Goal: Task Accomplishment & Management: Complete application form

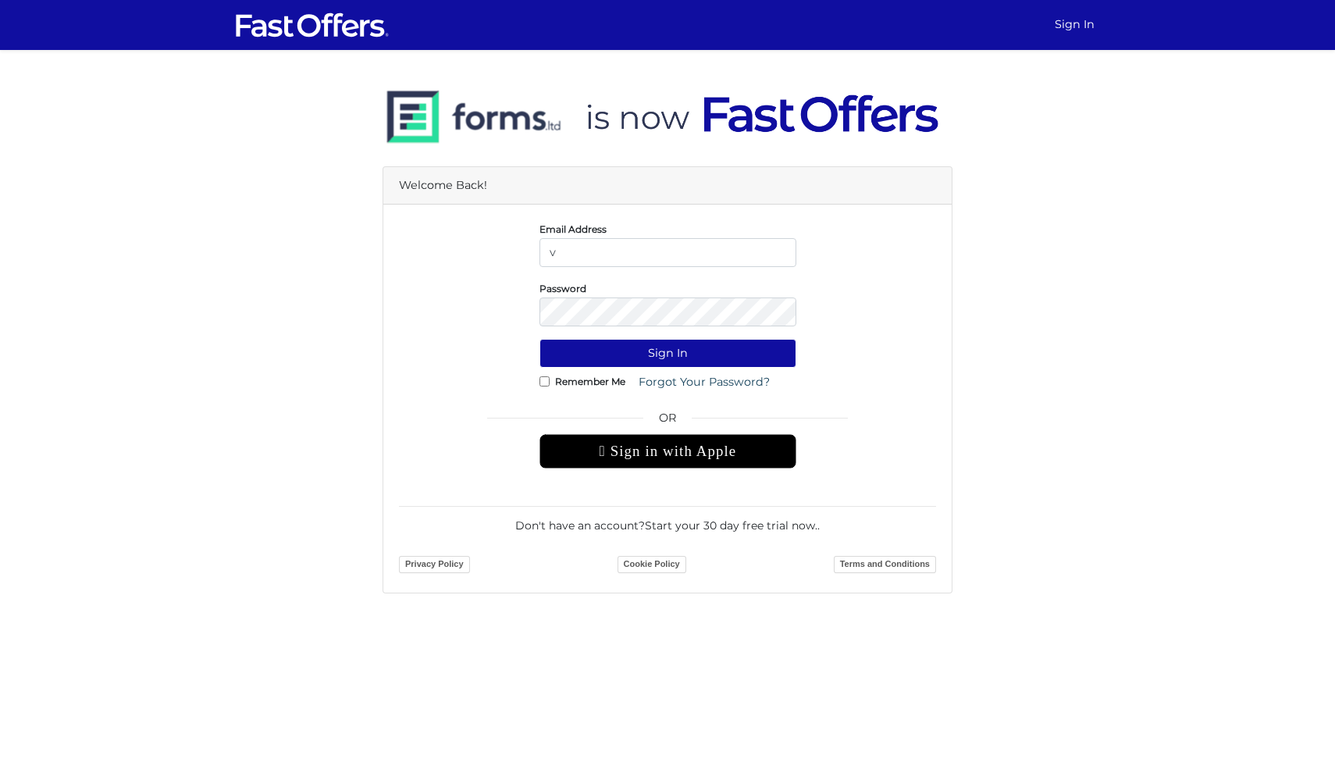
type input "vanessa.elliston@gmail.com"
click at [539, 339] on button "Sign In" at bounding box center [667, 353] width 257 height 29
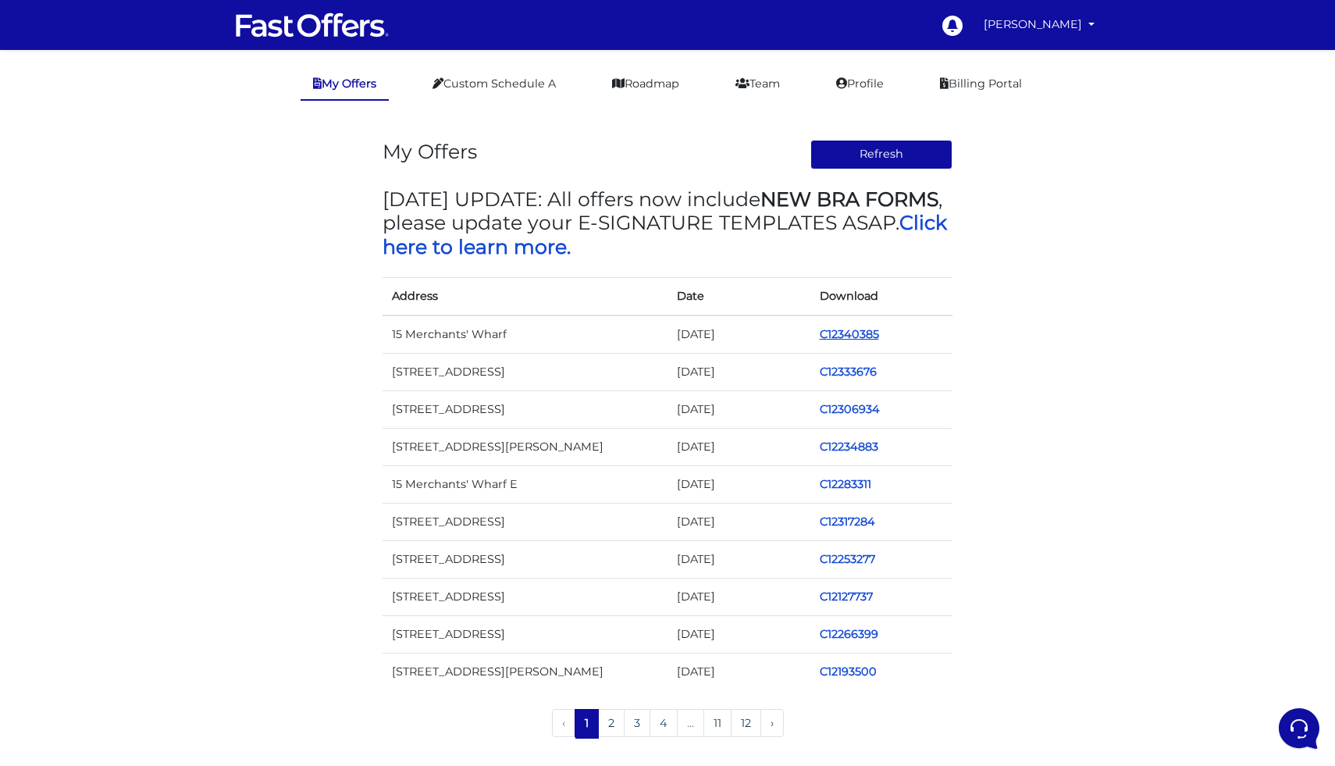
click at [855, 336] on link "C12340385" at bounding box center [849, 334] width 59 height 14
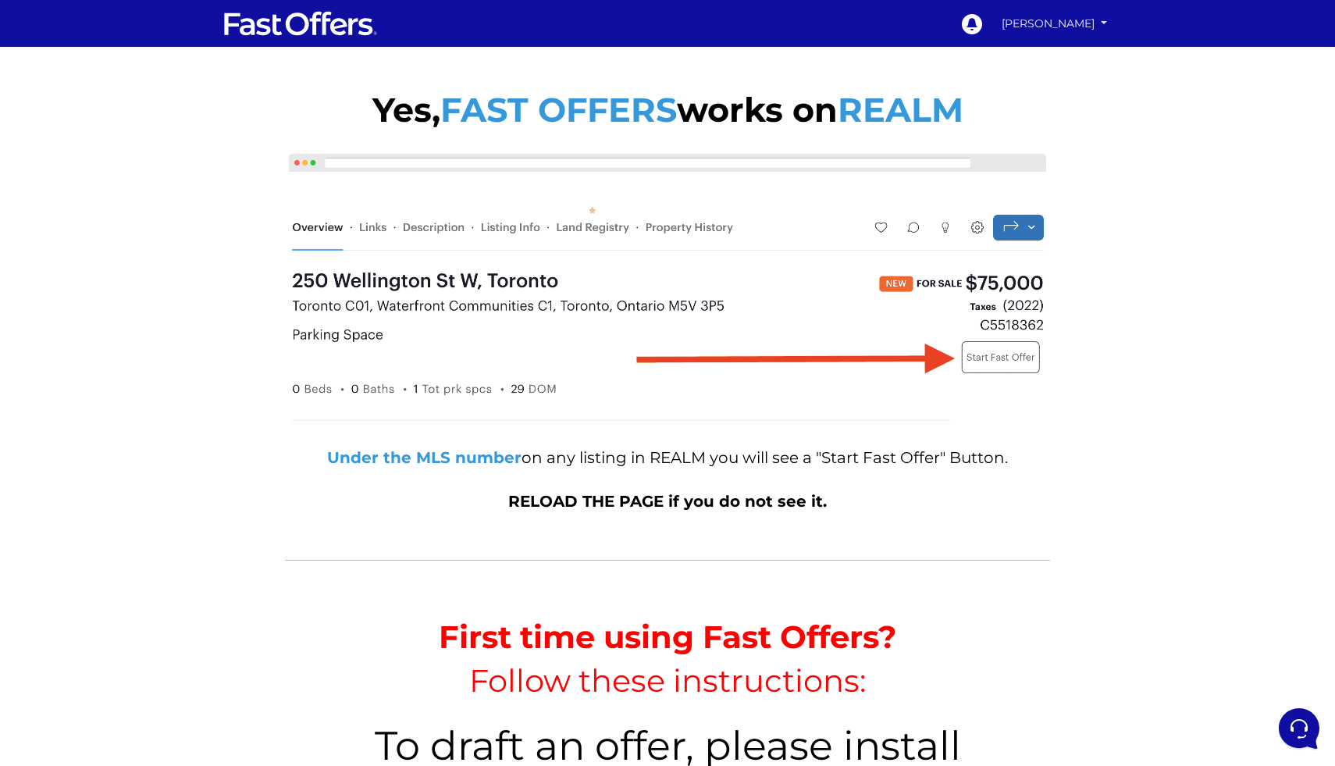
click at [1099, 25] on link "[PERSON_NAME]" at bounding box center [1054, 23] width 116 height 27
click at [1065, 59] on link "My Offers" at bounding box center [1058, 55] width 108 height 20
